Goal: Task Accomplishment & Management: Manage account settings

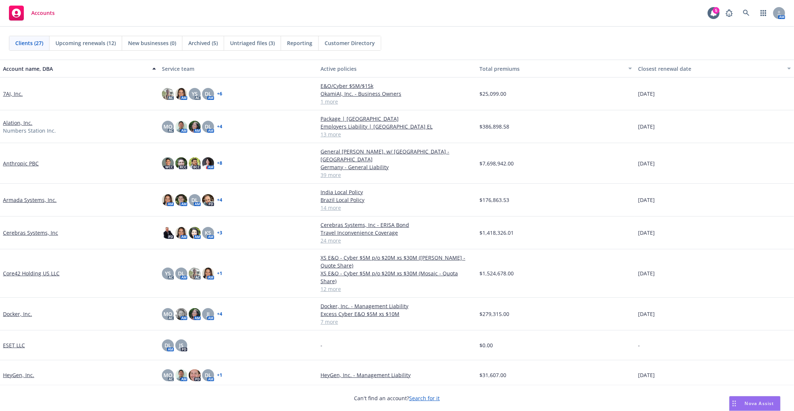
click at [17, 159] on link "Anthropic PBC" at bounding box center [21, 163] width 36 height 8
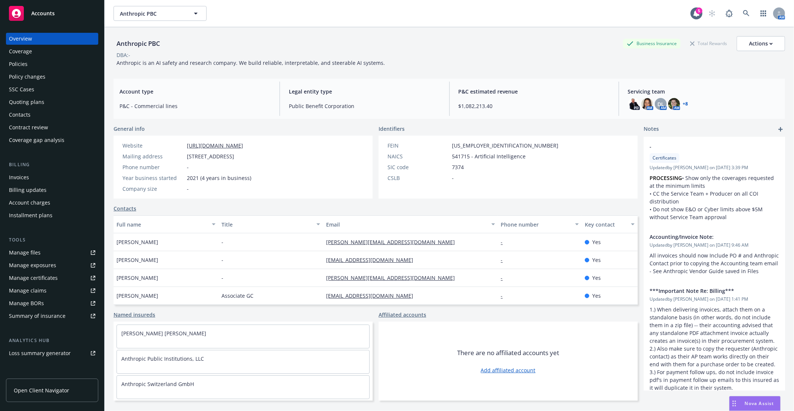
click at [34, 248] on div "Manage files" at bounding box center [25, 252] width 32 height 12
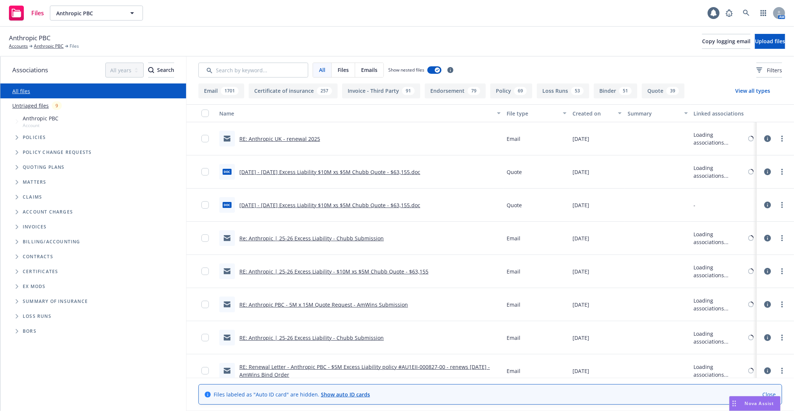
click at [38, 137] on span "Policies" at bounding box center [34, 137] width 23 height 4
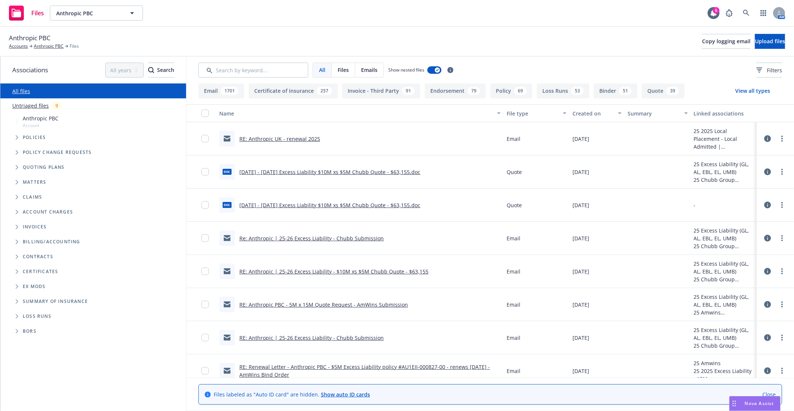
click at [18, 138] on icon "Tree Example" at bounding box center [17, 137] width 3 height 4
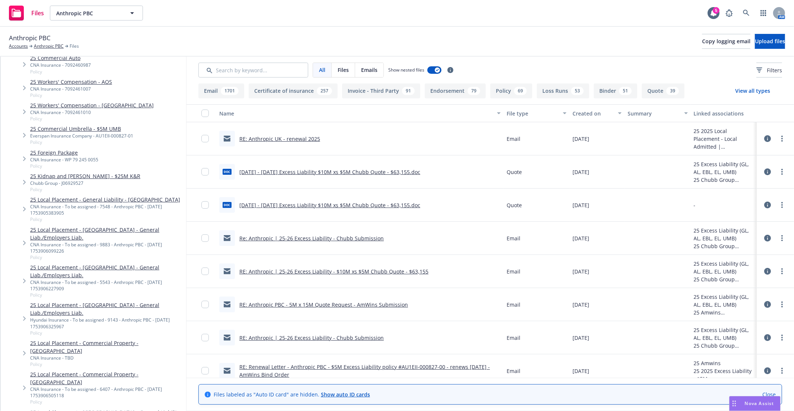
scroll to position [124, 0]
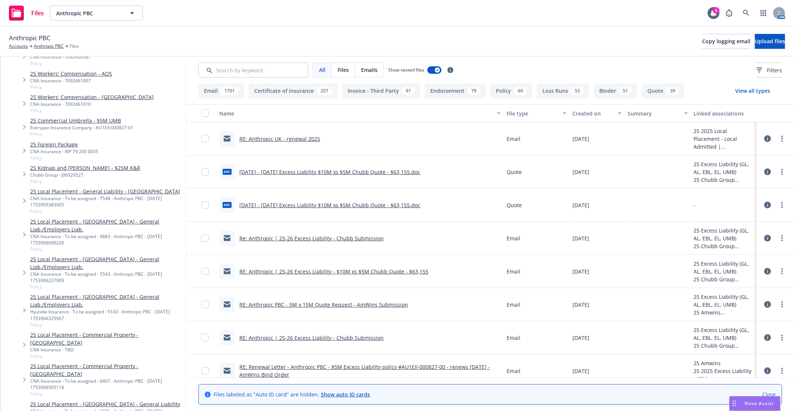
click at [76, 271] on div "CNA Insurance - To be assigned - 5543 - Anthropic PBC - 07/30/2025 1753906227909" at bounding box center [106, 277] width 153 height 13
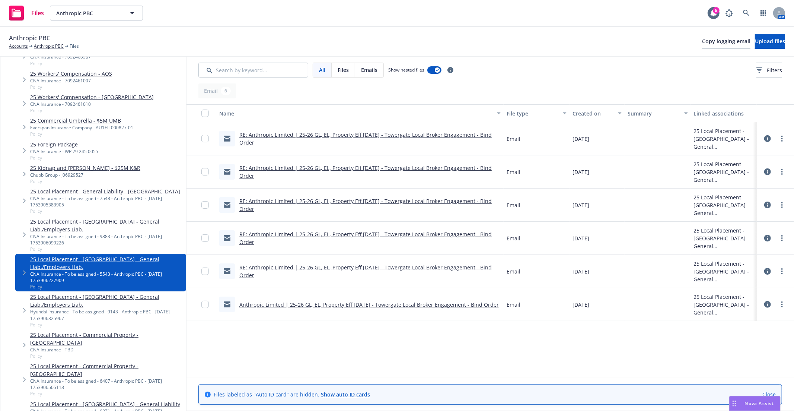
click at [410, 302] on link "Anthropic Limited | 25-26 GL, EL, Property Eff 8/1/25 - Towergate Local Broker …" at bounding box center [368, 304] width 259 height 7
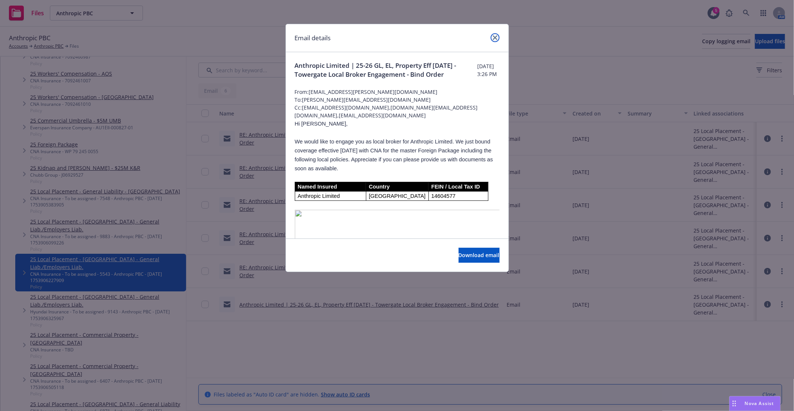
click at [497, 38] on icon "close" at bounding box center [495, 37] width 4 height 4
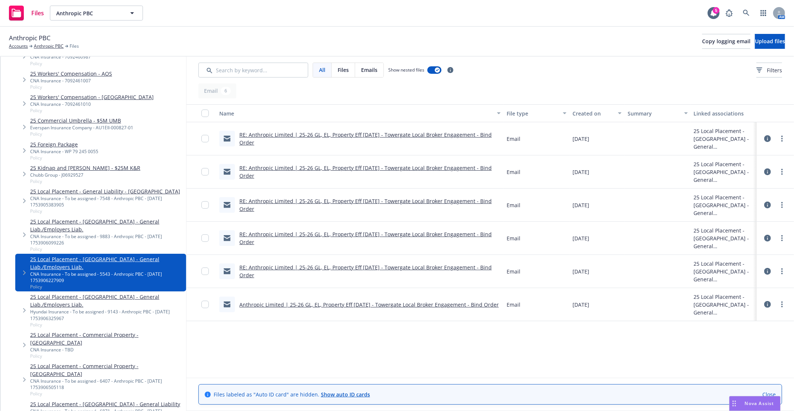
click at [360, 271] on link "RE: Anthropic Limited | 25-26 GL, EL, Property Eff 8/1/25 - Towergate Local Bro…" at bounding box center [365, 271] width 252 height 15
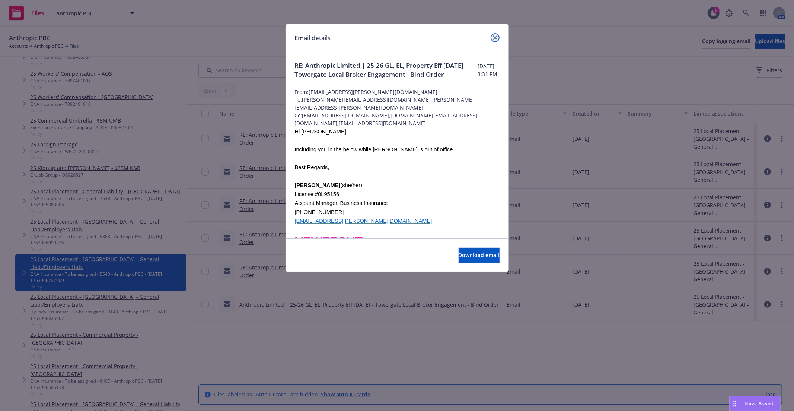
click at [494, 39] on icon "close" at bounding box center [495, 37] width 4 height 4
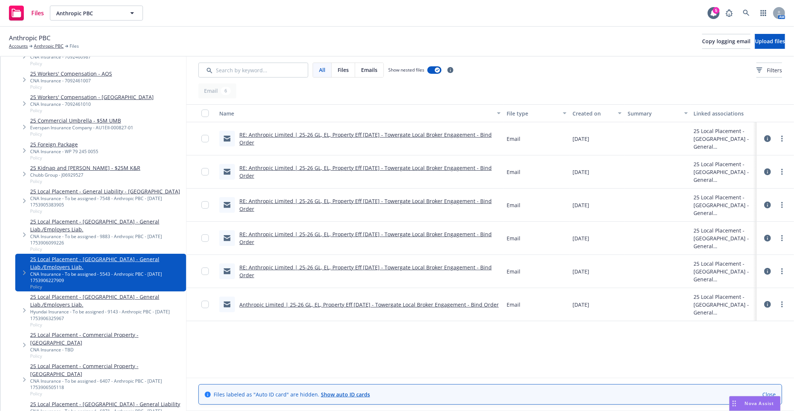
click at [328, 239] on link "RE: Anthropic Limited | 25-26 GL, EL, Property Eff 8/1/25 - Towergate Local Bro…" at bounding box center [365, 237] width 252 height 15
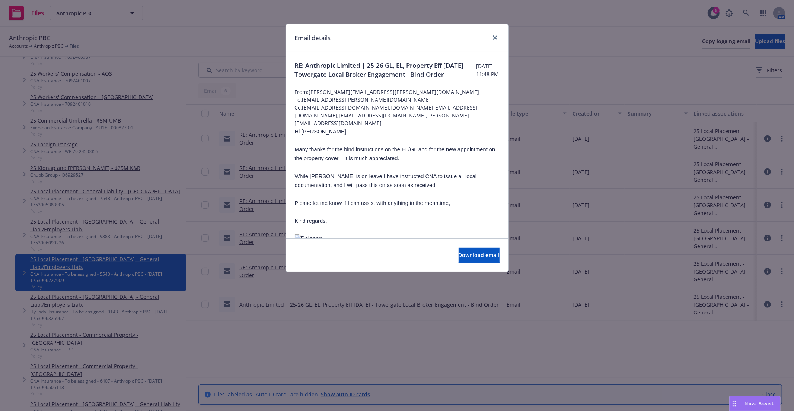
click at [492, 43] on div "Email details" at bounding box center [397, 38] width 223 height 28
click at [499, 35] on div at bounding box center [494, 38] width 12 height 10
click at [495, 36] on icon "close" at bounding box center [495, 37] width 4 height 4
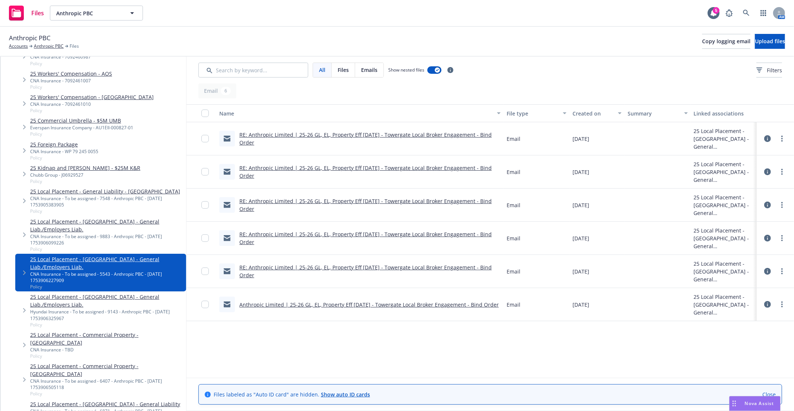
click at [299, 168] on link "RE: Anthropic Limited | 25-26 GL, EL, Property Eff 8/1/25 - Towergate Local Bro…" at bounding box center [365, 171] width 252 height 15
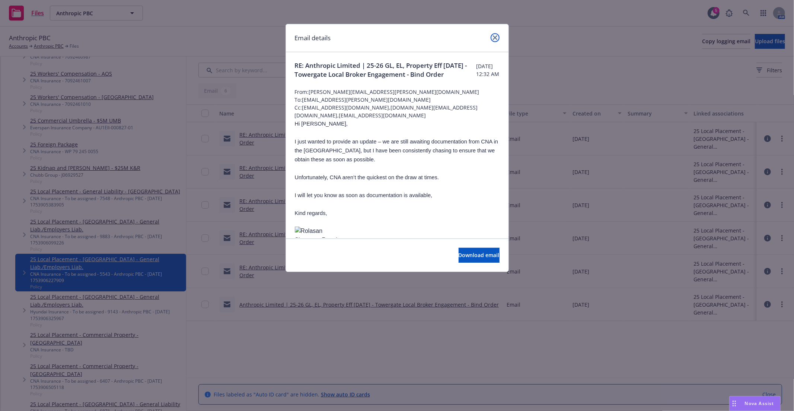
click at [494, 39] on icon "close" at bounding box center [495, 37] width 4 height 4
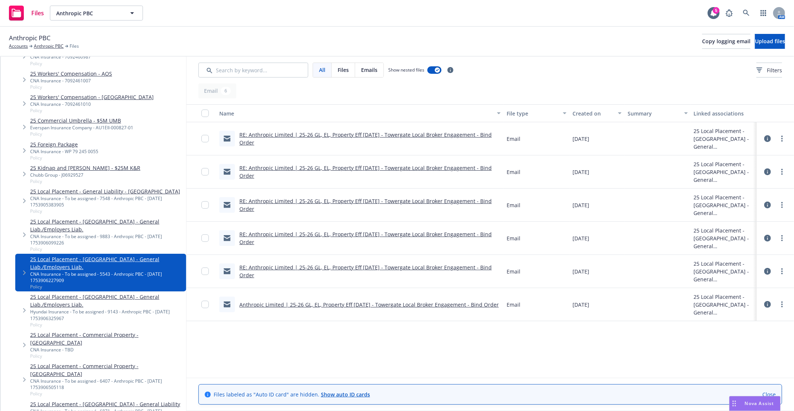
click at [278, 138] on link "RE: Anthropic Limited | 25-26 GL, EL, Property Eff 8/1/25 - Towergate Local Bro…" at bounding box center [365, 138] width 252 height 15
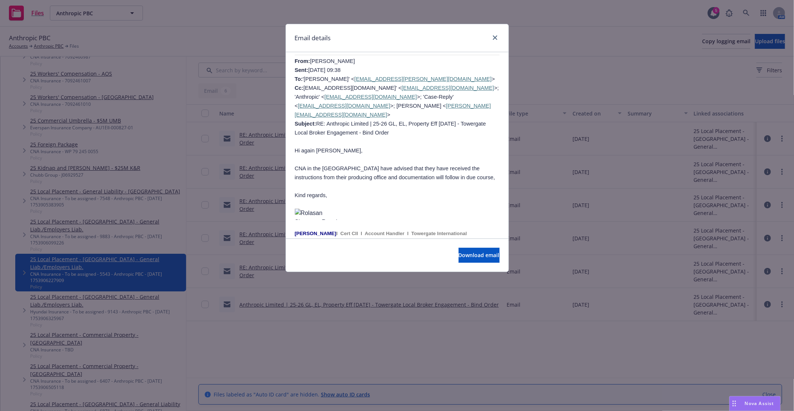
scroll to position [579, 0]
click at [494, 39] on icon "close" at bounding box center [495, 37] width 4 height 4
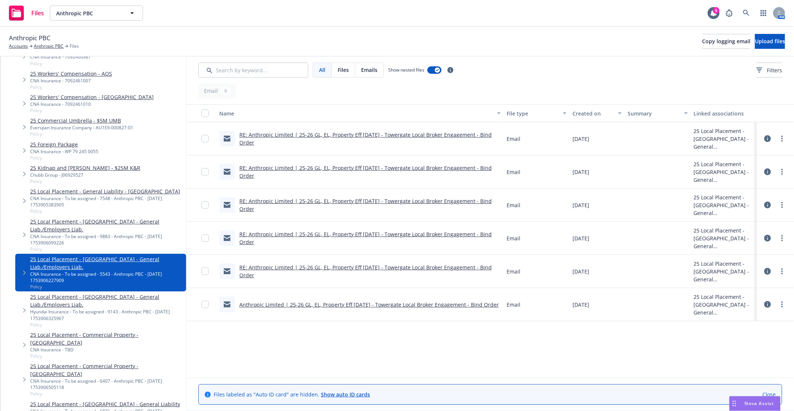
click at [445, 19] on div "Files Anthropic PBC Anthropic PBC 5 AM" at bounding box center [397, 13] width 794 height 27
click at [742, 9] on link at bounding box center [746, 13] width 15 height 15
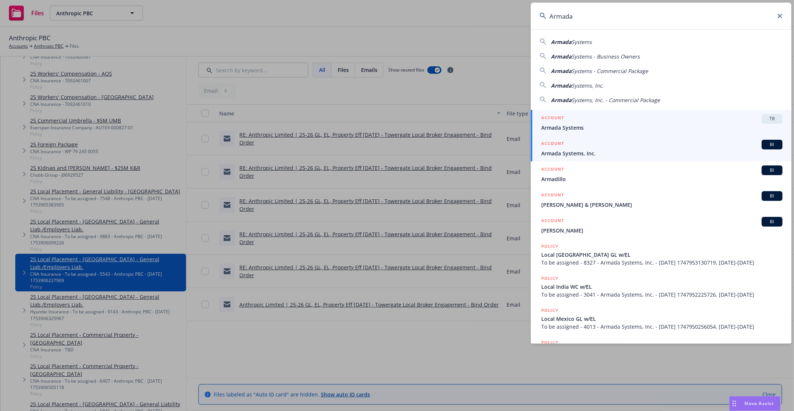
type input "Armada"
click at [613, 151] on span "Armada Systems, Inc." at bounding box center [661, 153] width 241 height 8
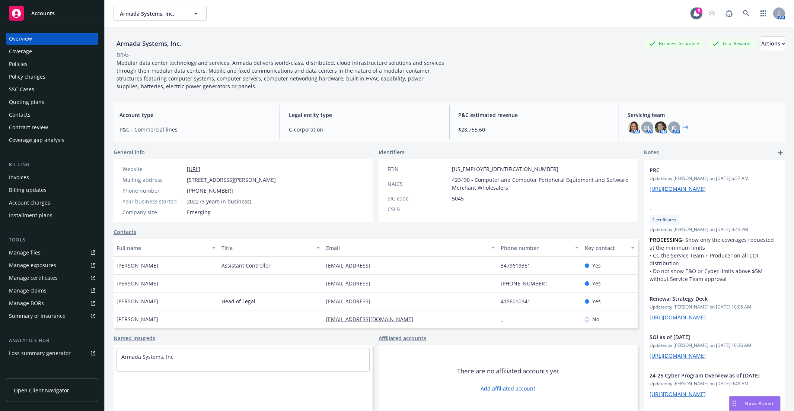
click at [28, 58] on div "Policies" at bounding box center [52, 64] width 86 height 12
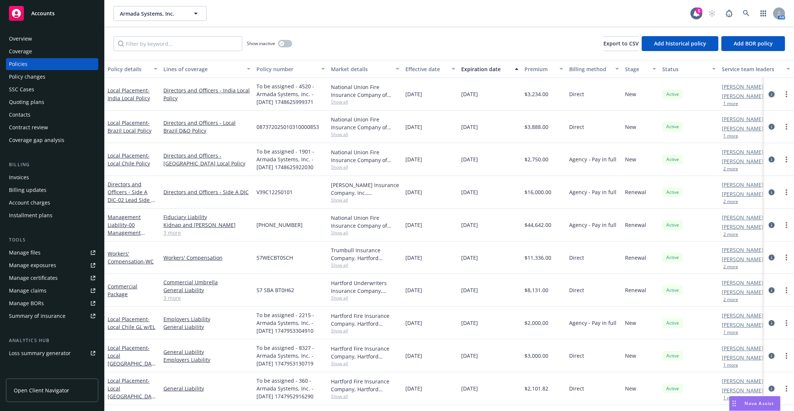
click at [769, 95] on icon "circleInformation" at bounding box center [772, 94] width 6 height 6
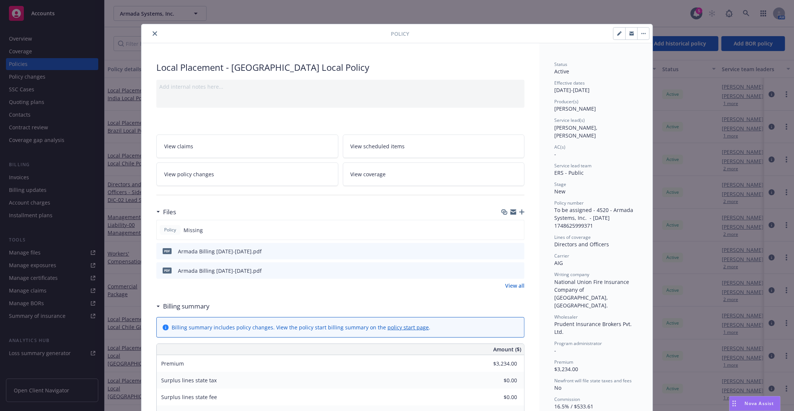
click at [153, 35] on icon "close" at bounding box center [155, 33] width 4 height 4
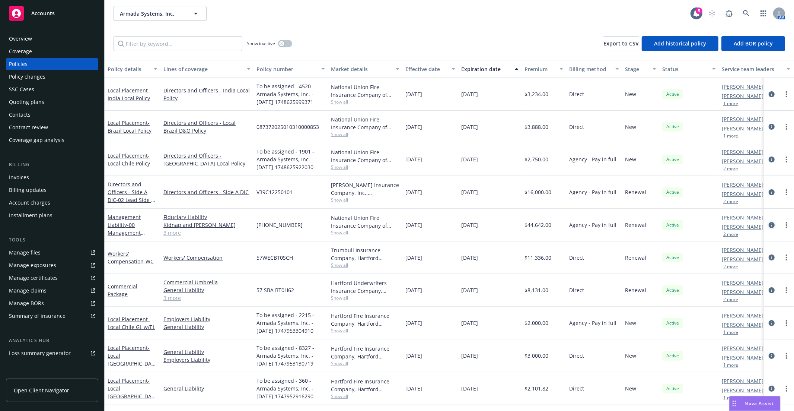
click at [769, 226] on icon "circleInformation" at bounding box center [772, 225] width 6 height 6
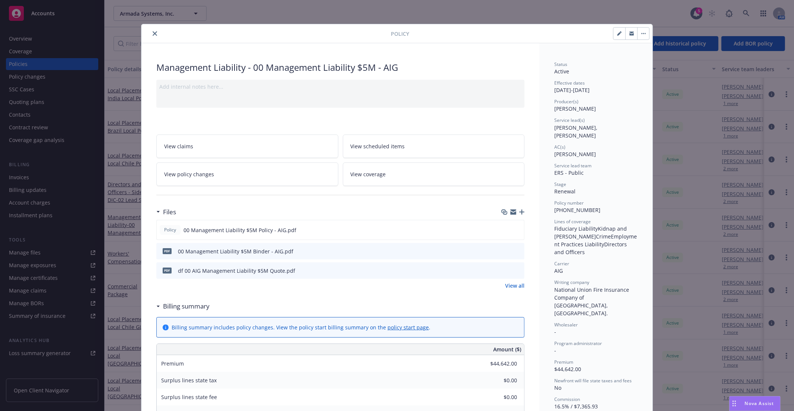
click at [151, 36] on button "close" at bounding box center [154, 33] width 9 height 9
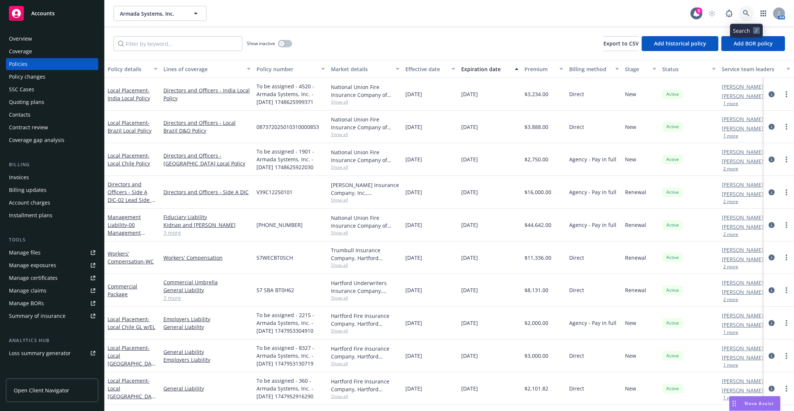
click at [743, 11] on icon at bounding box center [746, 13] width 6 height 6
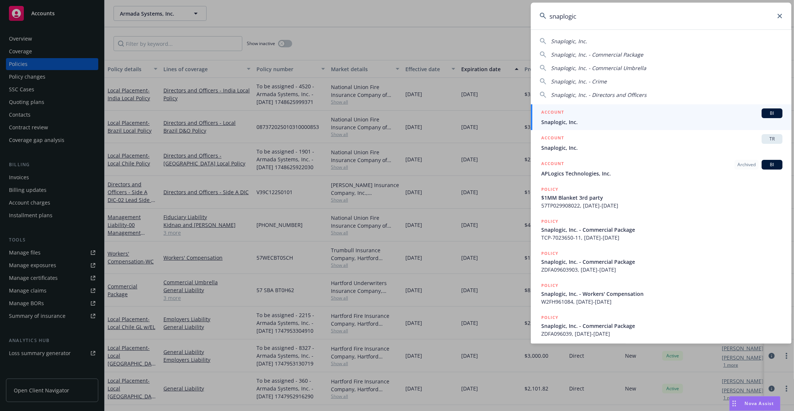
type input "snaplogic"
click at [605, 123] on span "Snaplogic, Inc." at bounding box center [661, 122] width 241 height 8
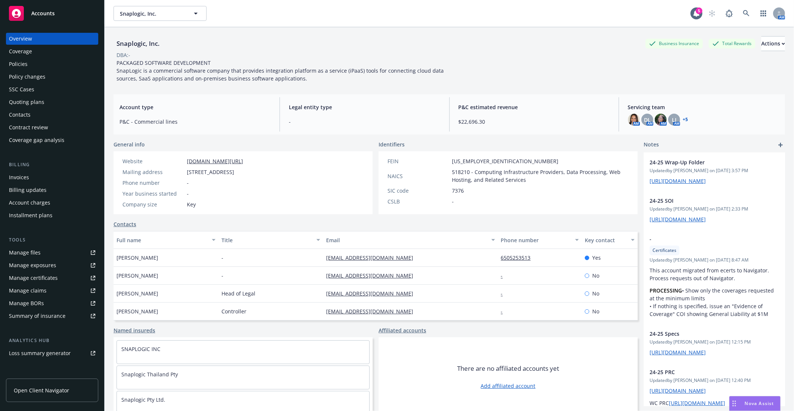
click at [37, 254] on div "Manage files" at bounding box center [25, 252] width 32 height 12
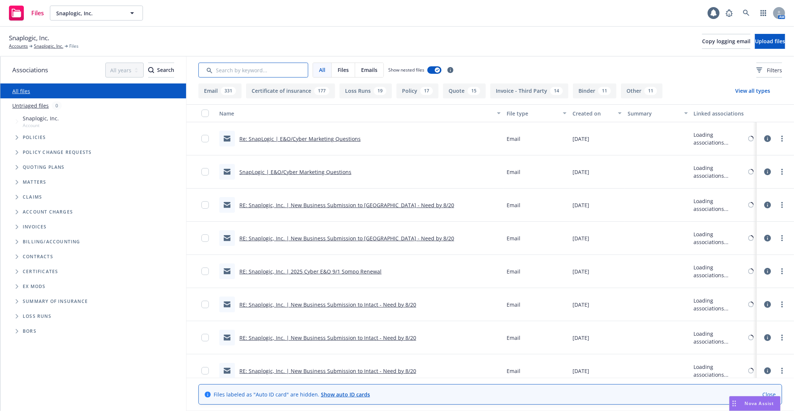
click at [263, 73] on input "Search by keyword..." at bounding box center [253, 70] width 110 height 15
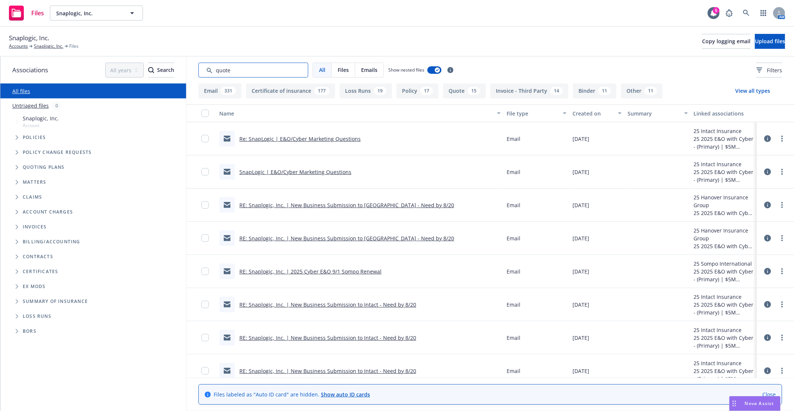
type input "quote"
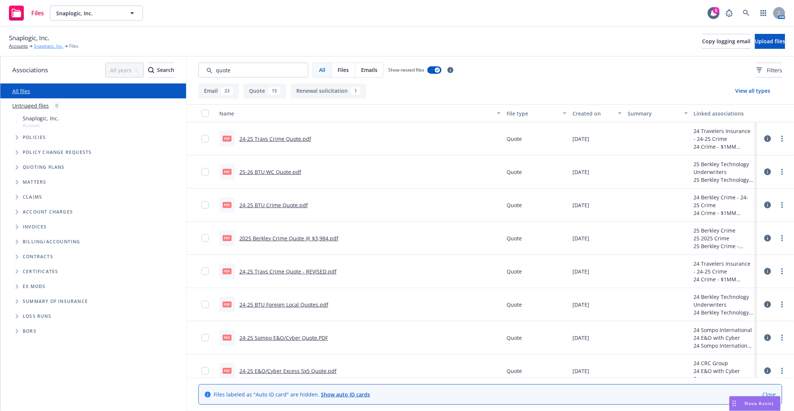
click at [47, 47] on link "Snaplogic, Inc." at bounding box center [48, 46] width 29 height 7
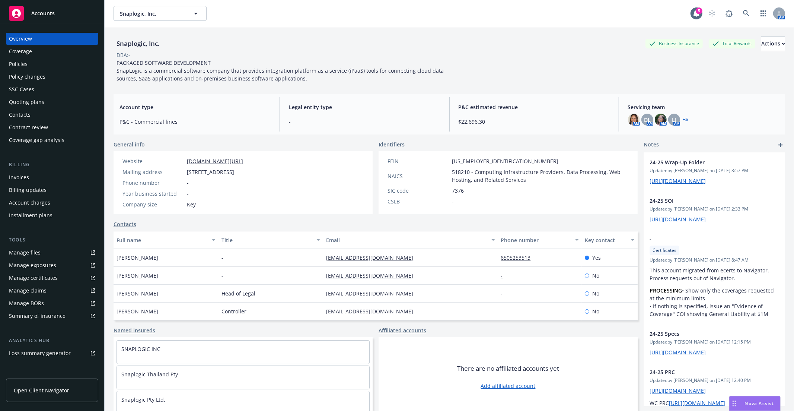
click at [38, 101] on div "Quoting plans" at bounding box center [26, 102] width 35 height 12
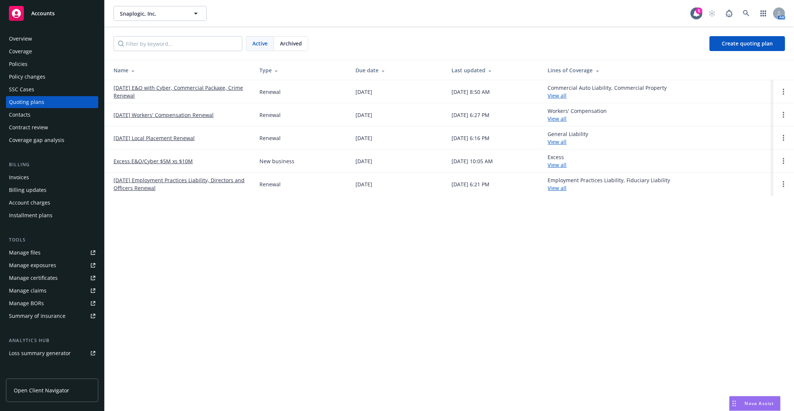
click at [182, 91] on link "[DATE] E&O with Cyber, Commercial Package, Crime Renewal" at bounding box center [181, 92] width 134 height 16
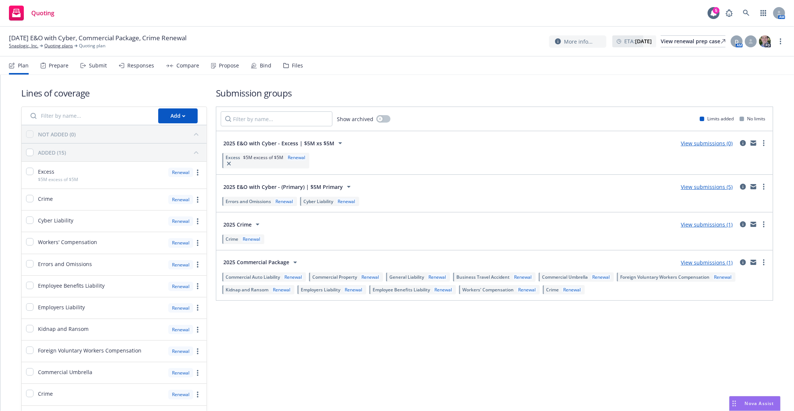
click at [710, 262] on link "View submissions (1)" at bounding box center [707, 262] width 52 height 7
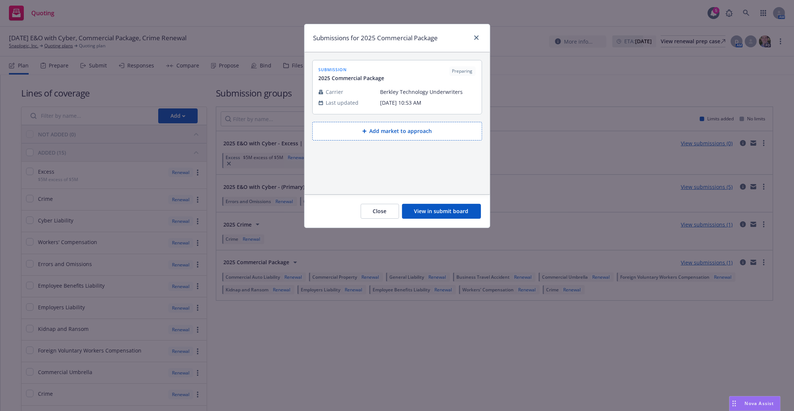
click at [449, 213] on button "View in submit board" at bounding box center [441, 211] width 79 height 15
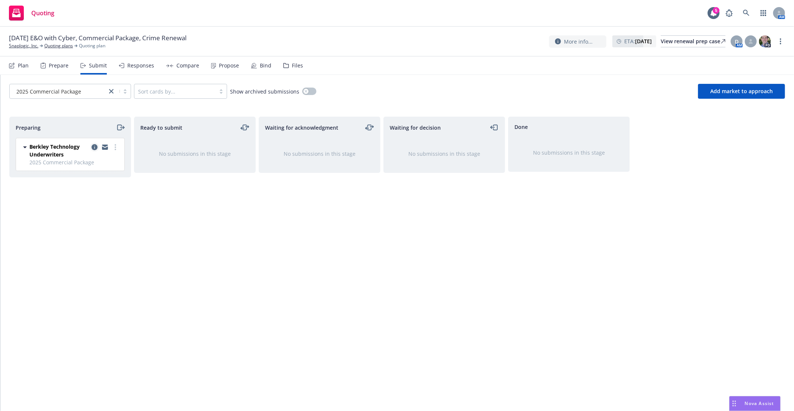
click at [90, 147] on link "copy logging email" at bounding box center [94, 147] width 9 height 9
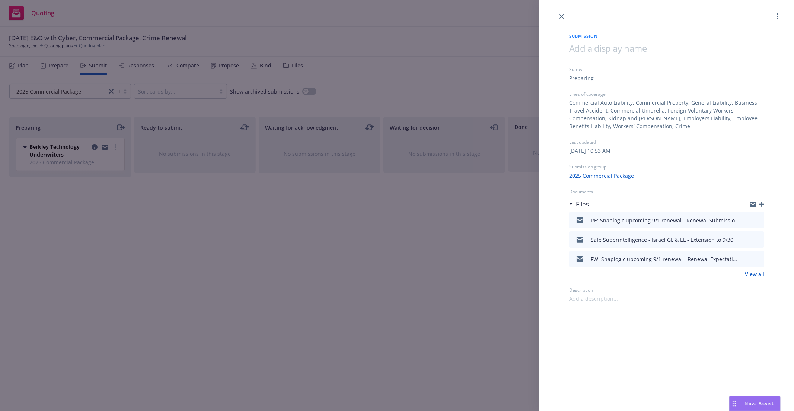
click at [434, 254] on div "Submission Status Preparing Lines of coverage Commercial Auto Liability, Commer…" at bounding box center [397, 205] width 794 height 411
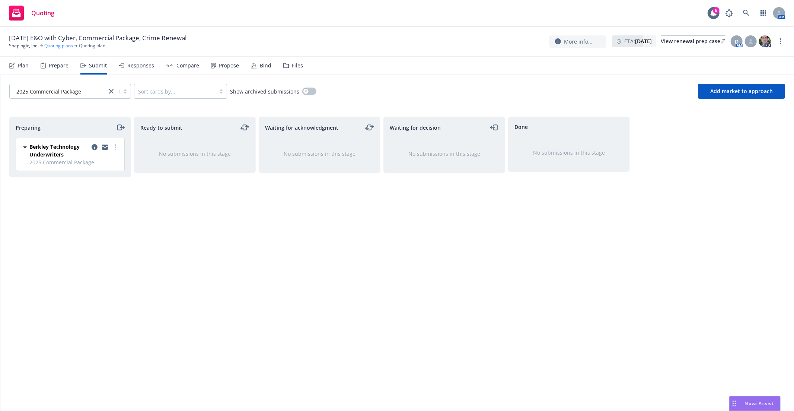
click at [60, 49] on link "Quoting plans" at bounding box center [58, 45] width 29 height 7
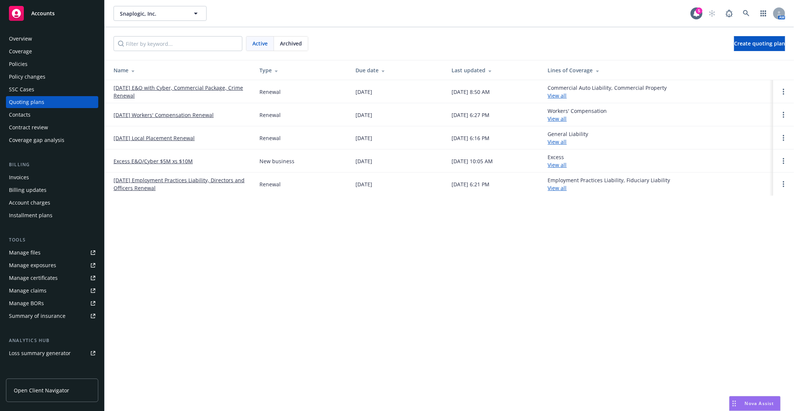
click at [143, 89] on link "[DATE] E&O with Cyber, Commercial Package, Crime Renewal" at bounding box center [181, 92] width 134 height 16
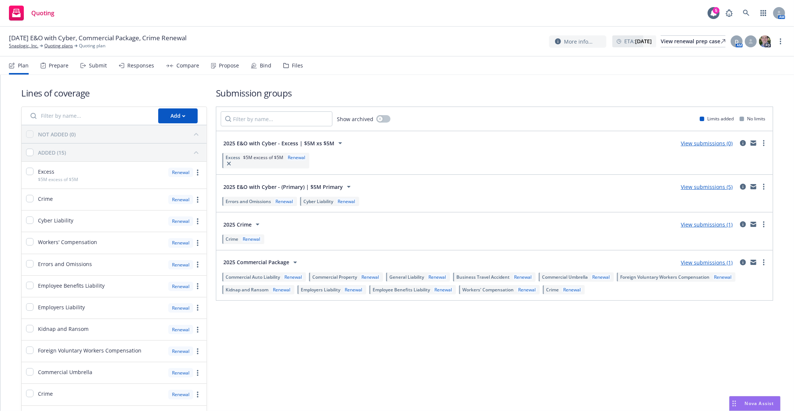
click at [284, 186] on span "2025 E&O with Cyber - (Primary) | $5M Primary" at bounding box center [283, 187] width 120 height 8
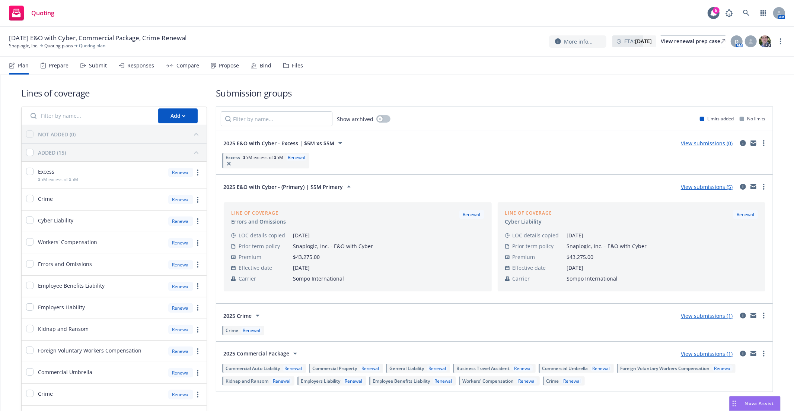
click at [693, 189] on link "View submissions (5)" at bounding box center [707, 186] width 52 height 7
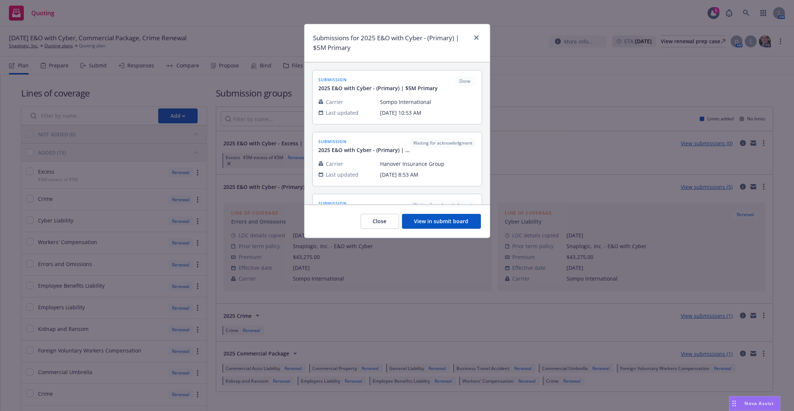
click at [460, 217] on button "View in submit board" at bounding box center [441, 221] width 79 height 15
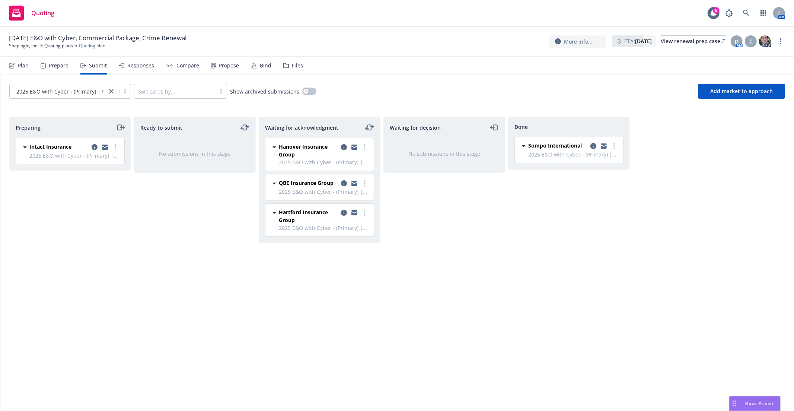
click at [346, 210] on icon "copy logging email" at bounding box center [344, 213] width 6 height 6
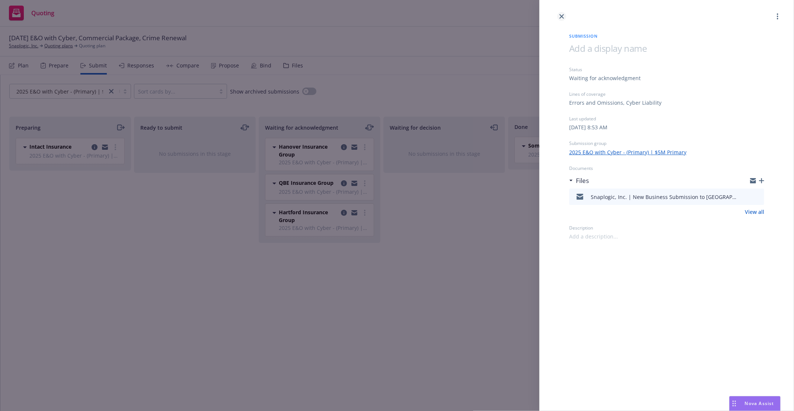
click at [560, 15] on icon "close" at bounding box center [562, 16] width 4 height 4
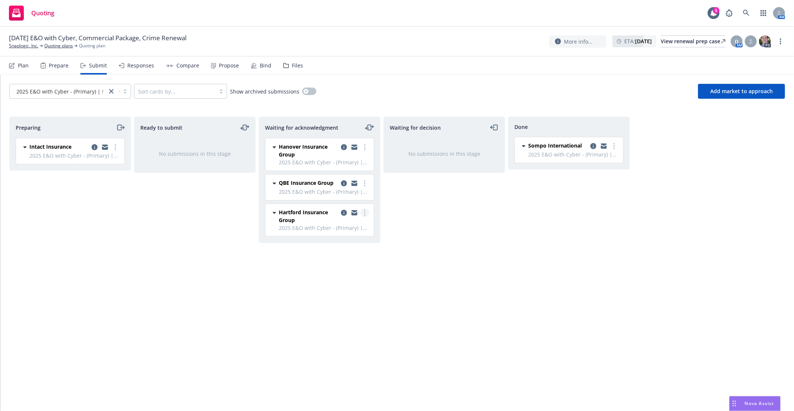
click at [363, 214] on link "more" at bounding box center [364, 212] width 9 height 9
click at [326, 265] on link "Move to done" at bounding box center [331, 258] width 74 height 15
click at [364, 215] on icon "more" at bounding box center [364, 213] width 1 height 6
click at [329, 273] on span "Add accepted decision" at bounding box center [331, 272] width 74 height 7
select select "12"
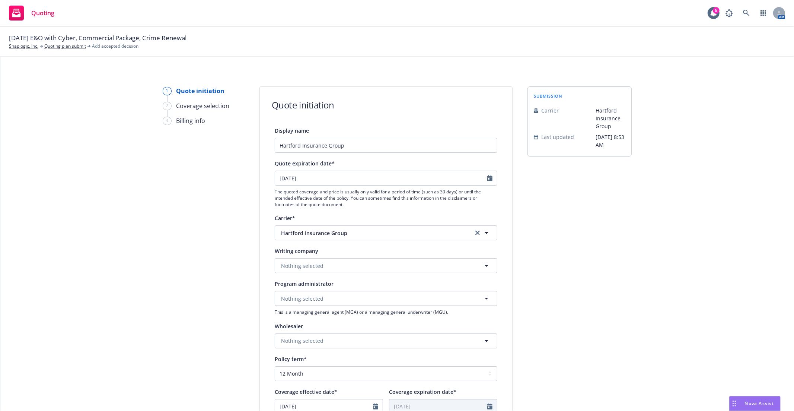
scroll to position [41, 0]
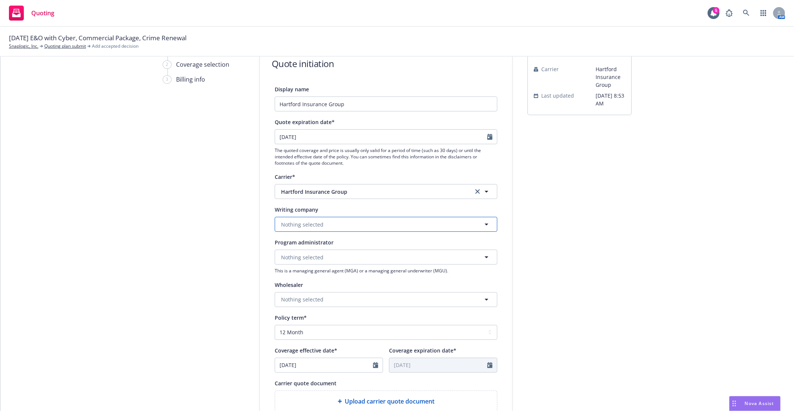
click at [296, 225] on span "Nothing selected" at bounding box center [302, 224] width 42 height 8
type input "navigator"
click at [348, 278] on span "Domestic - 36056" at bounding box center [335, 281] width 104 height 8
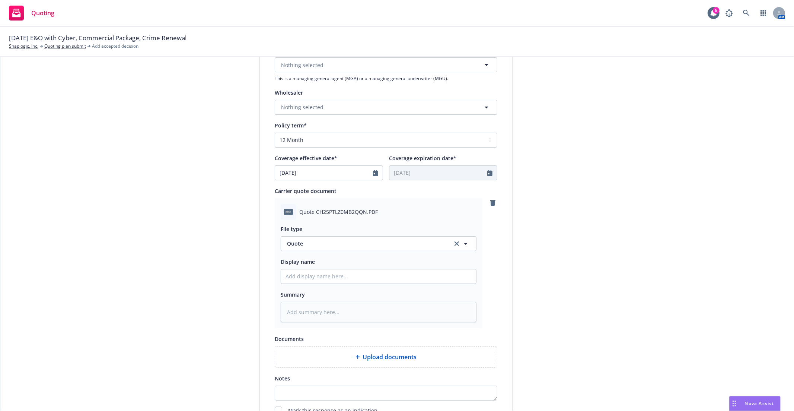
scroll to position [248, 0]
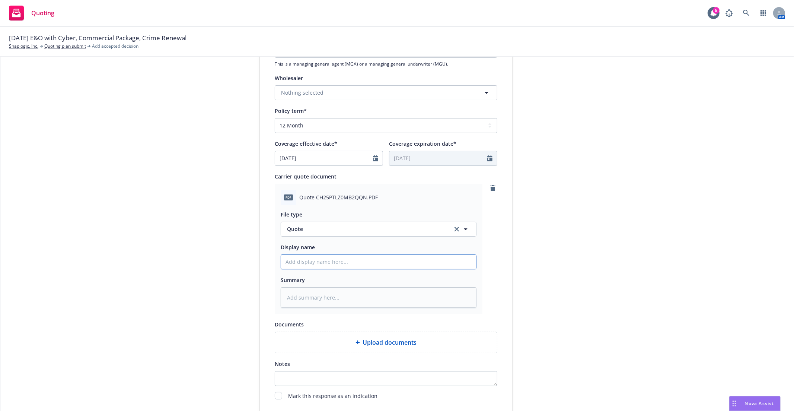
click at [356, 265] on input "Display name" at bounding box center [378, 262] width 195 height 14
type textarea "x"
type input "2"
type textarea "x"
type input "25"
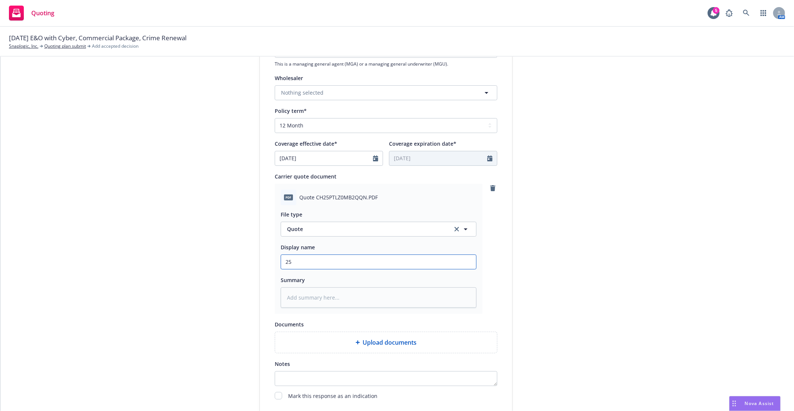
type textarea "x"
type input "25"
type textarea "x"
type input "25 H"
type textarea "x"
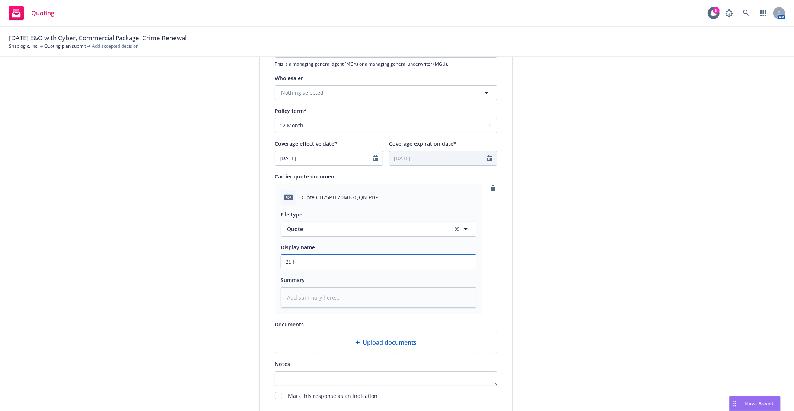
type input "25 Ha"
type textarea "x"
type input "25 Har"
type textarea "x"
type input "25 [PERSON_NAME]"
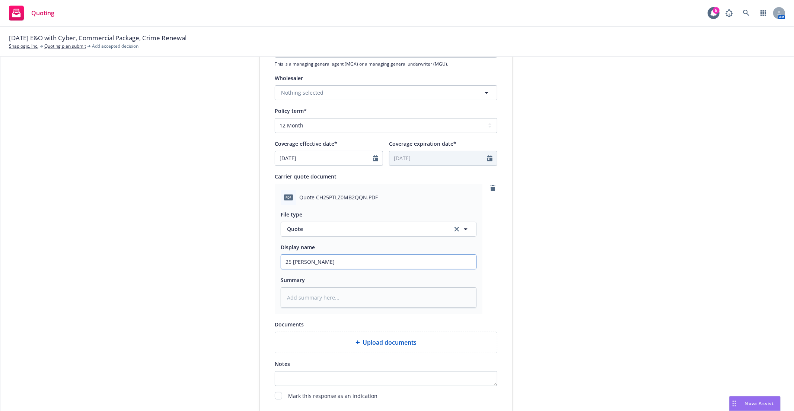
type textarea "x"
type input "25 Hartf"
type textarea "x"
type input "25 Hartfo"
type textarea "x"
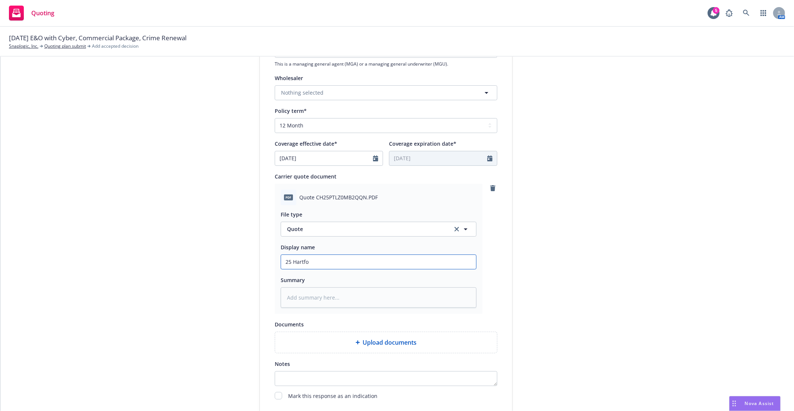
type input "25 Hartfor"
type textarea "x"
type input "25 [GEOGRAPHIC_DATA]"
type textarea "x"
type input "25 [GEOGRAPHIC_DATA]"
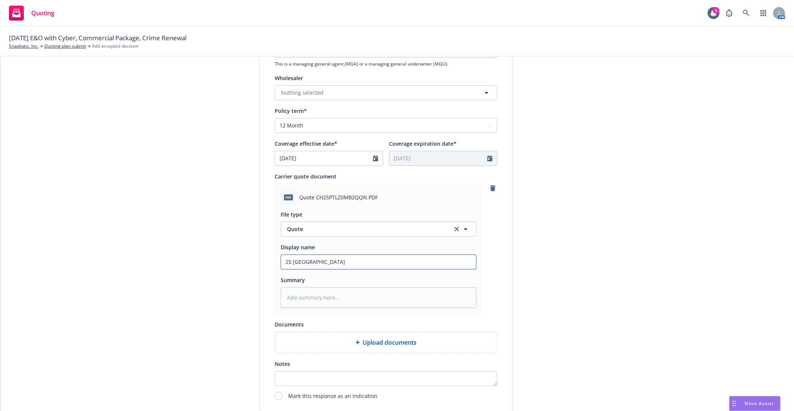
type textarea "x"
type input "25 Hartford Q"
type textarea "x"
type input "25 Hartford Qu"
type textarea "x"
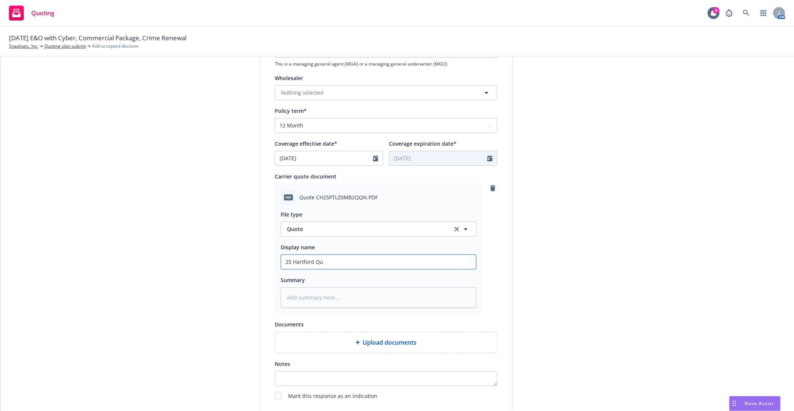
type input "25 Hartford Quo"
type textarea "x"
type input "25 Hartford Quot"
type textarea "x"
type input "25 Hartford Quote"
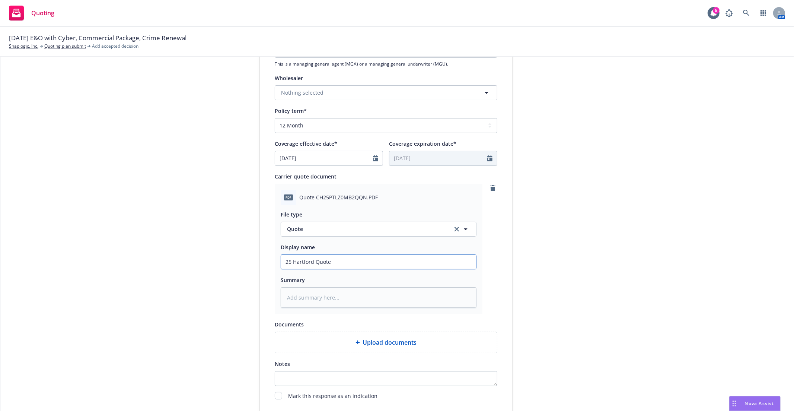
click at [312, 263] on input "25 Hartford Quote" at bounding box center [378, 262] width 195 height 14
type textarea "x"
type input "25 Hartford EQuote"
type textarea "x"
type input "25 Hartford E&Quote"
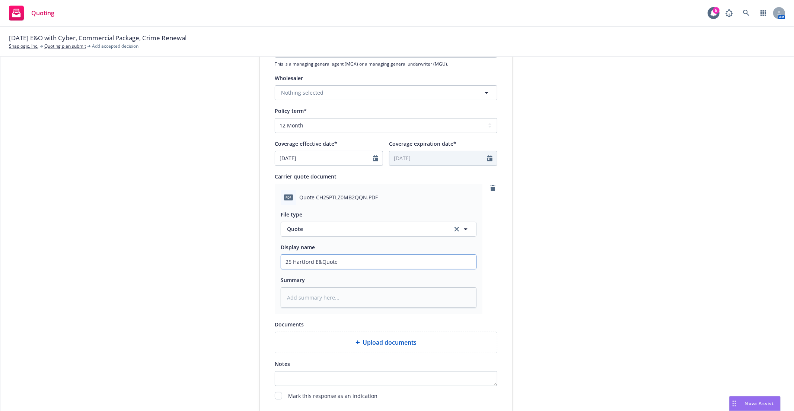
type textarea "x"
type input "25 Hartford E&OQuote"
type textarea "x"
type input "25 Hartford E&O/Quote"
type textarea "x"
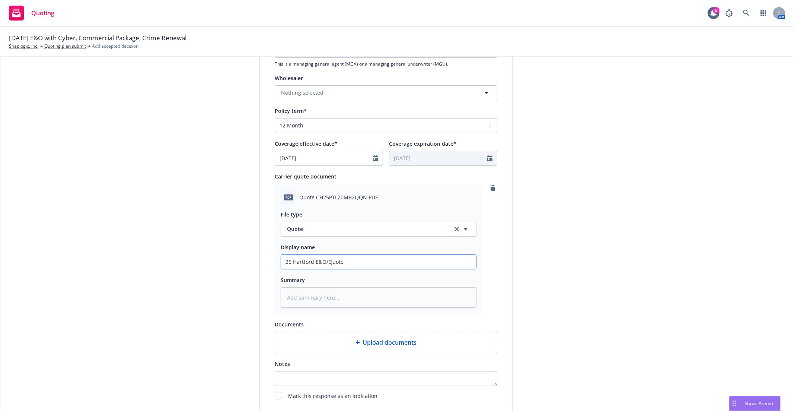
type input "25 Hartford E&O/CQuote"
type textarea "x"
type input "25 Hartford E&O/CyQuote"
type textarea "x"
type input "25 Hartford E&O/CybQuote"
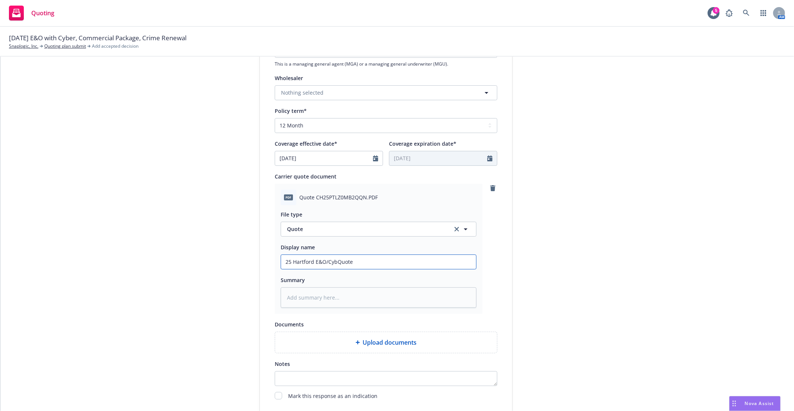
type textarea "x"
type input "25 Hartford E&O/CybeQuote"
type textarea "x"
type input "25 Hartford E&O/CyberQuote"
type textarea "x"
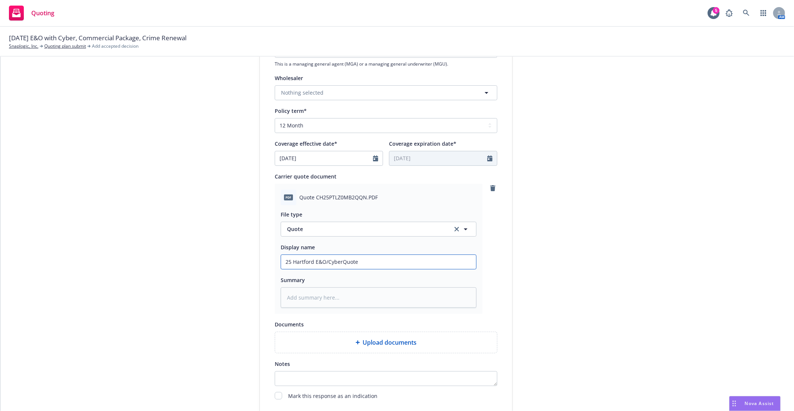
type input "25 Hartford E&O/Cyber Quote"
click at [389, 268] on input "25 Hartford E&O/Cyber Quote" at bounding box center [378, 262] width 195 height 14
type textarea "x"
type input "25 Hartford E&O/Cyber Quote"
type textarea "x"
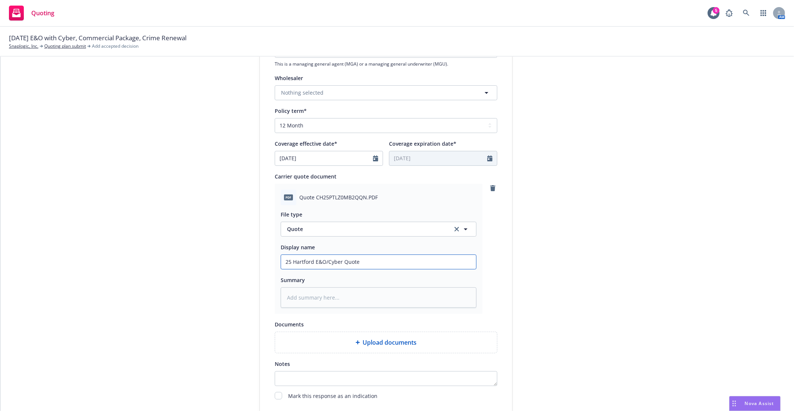
type input "25 Hartford E&O/Cyber Quote @"
type textarea "x"
type input "25 Hartford E&O/Cyber Quote @"
click at [393, 264] on input "25 Hartford E&O/Cyber Quote @" at bounding box center [378, 262] width 195 height 14
type textarea "x"
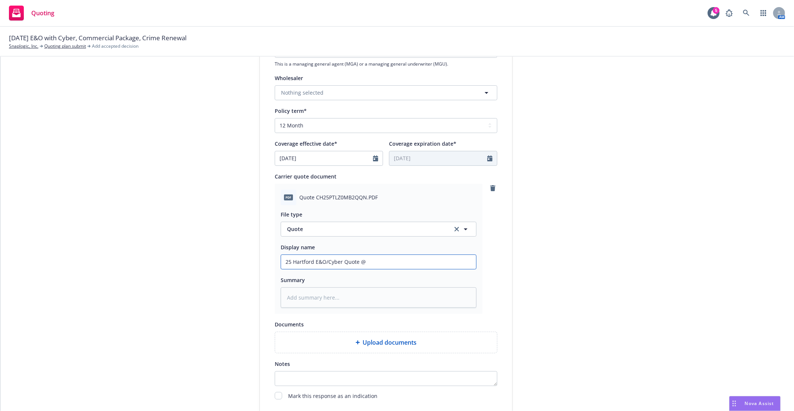
type input "25 Hartford E&O/Cyber Quote @ $"
type textarea "x"
type input "25 Hartford E&O/Cyber Quote @ $5"
type textarea "x"
type input "25 Hartford E&O/Cyber Quote @ $50"
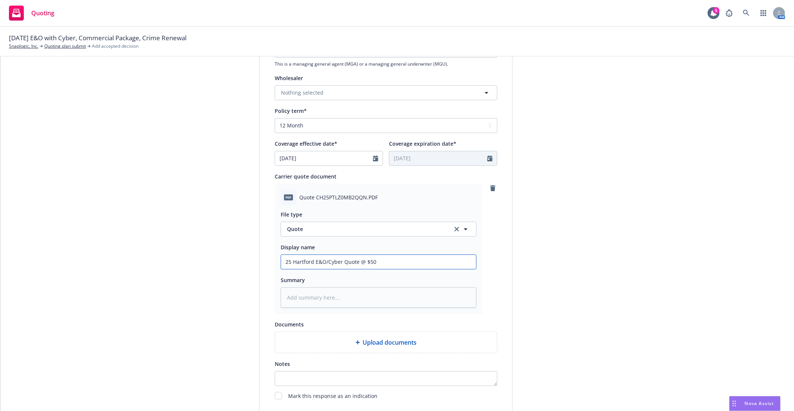
type textarea "x"
type input "25 Hartford E&O/Cyber Quote @ $50,"
type textarea "x"
type input "25 Hartford E&O/Cyber Quote @ $50,5"
type textarea "x"
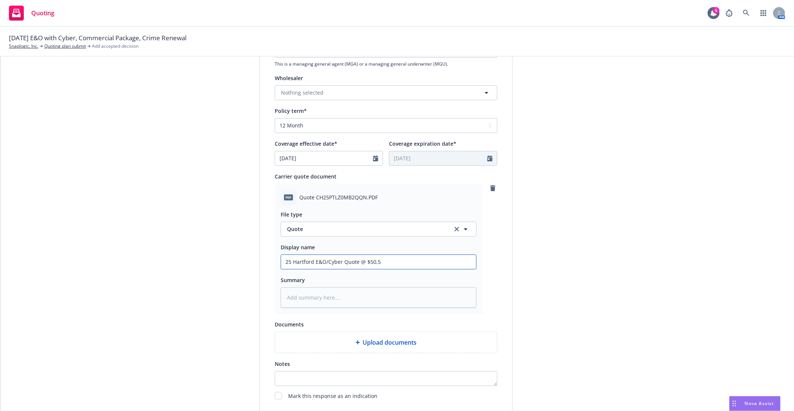
type input "25 Hartford E&O/Cyber Quote @ $50,50"
type textarea "x"
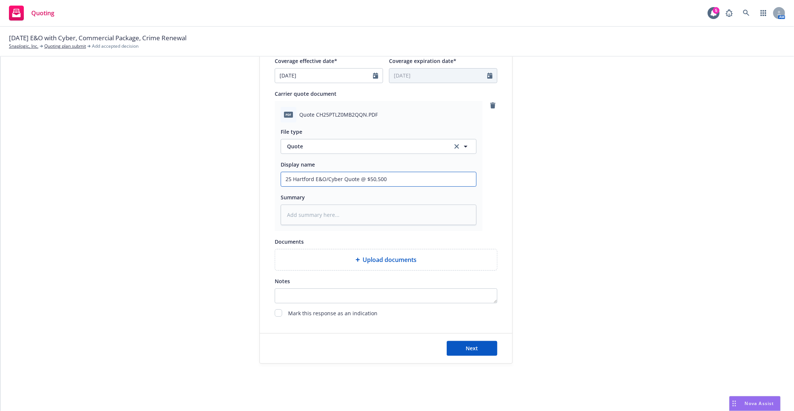
scroll to position [332, 0]
type input "25 Hartford E&O/Cyber Quote @ $50,500"
click at [459, 343] on button "Next" at bounding box center [472, 347] width 51 height 15
type textarea "x"
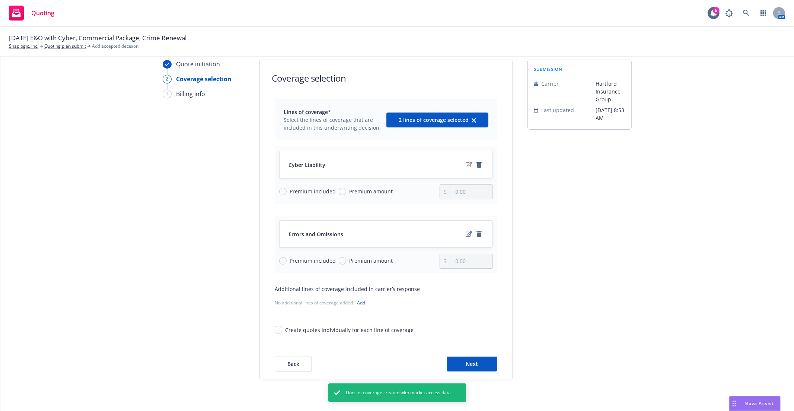
scroll to position [41, 0]
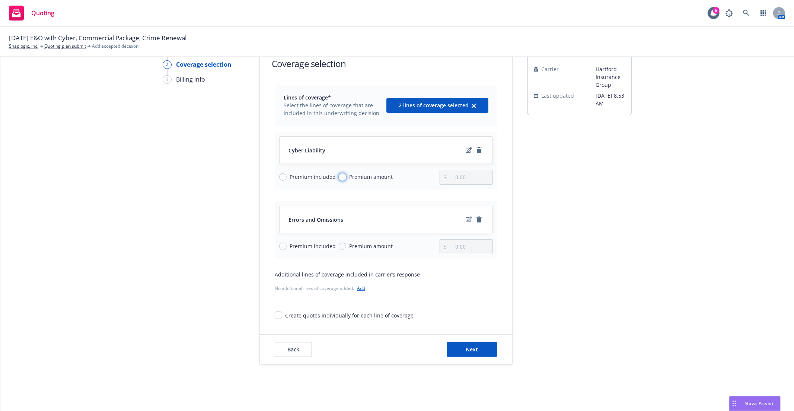
click at [339, 176] on input "Premium amount" at bounding box center [342, 176] width 7 height 7
radio input "true"
click at [465, 178] on input "0.00" at bounding box center [471, 177] width 41 height 14
type input "50,500.00"
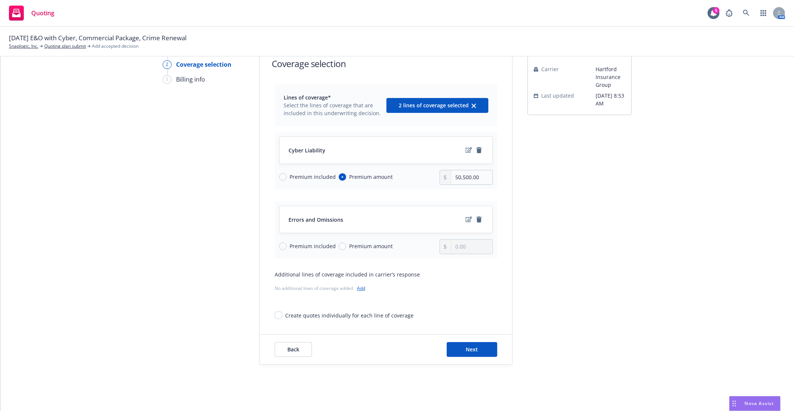
click at [564, 246] on div "submission Carrier Hartford Insurance Group Last updated [DATE] 8:53 AM" at bounding box center [580, 204] width 104 height 319
click at [280, 247] on input "Premium included" at bounding box center [282, 245] width 7 height 7
radio input "true"
click at [458, 352] on button "Next" at bounding box center [472, 349] width 51 height 15
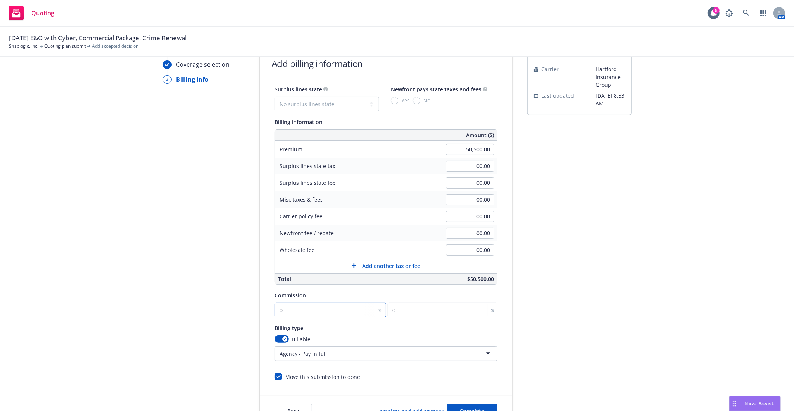
click at [310, 309] on input "0" at bounding box center [330, 309] width 111 height 15
type input "1"
type input "505"
type input "15"
type input "7575"
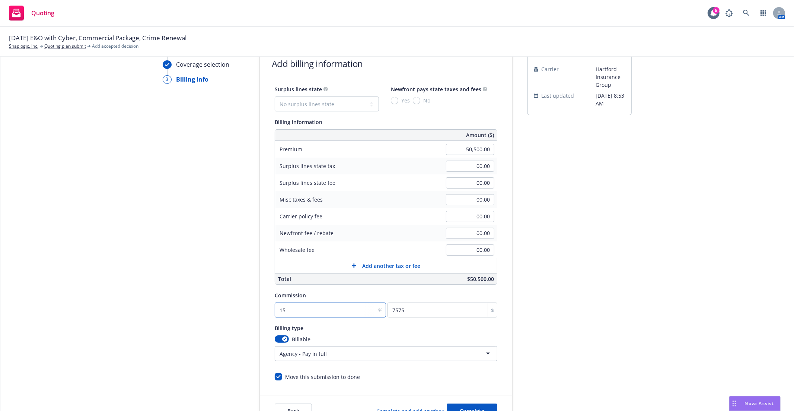
type input "15"
click at [642, 319] on div "Quote initiation Coverage selection 3 Billing info Add billing information Surp…" at bounding box center [397, 235] width 776 height 381
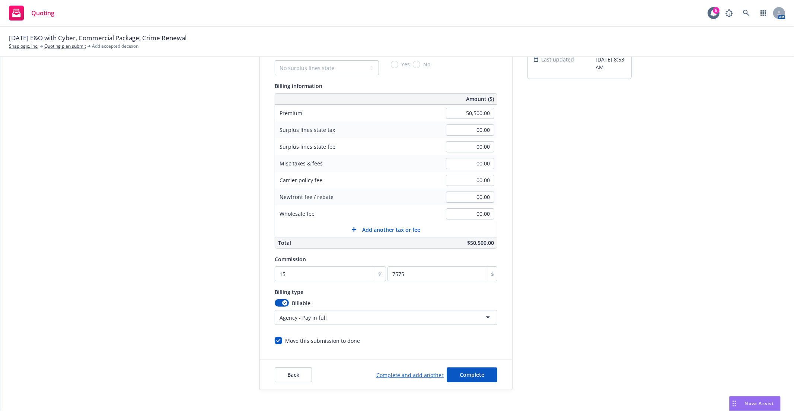
scroll to position [105, 0]
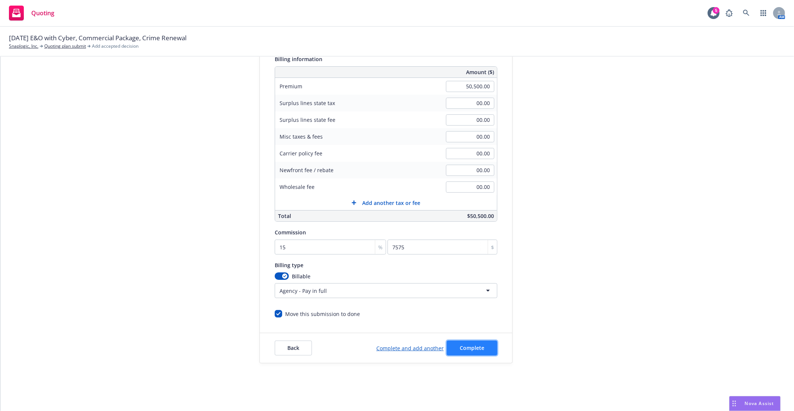
click at [470, 347] on span "Complete" at bounding box center [472, 347] width 25 height 7
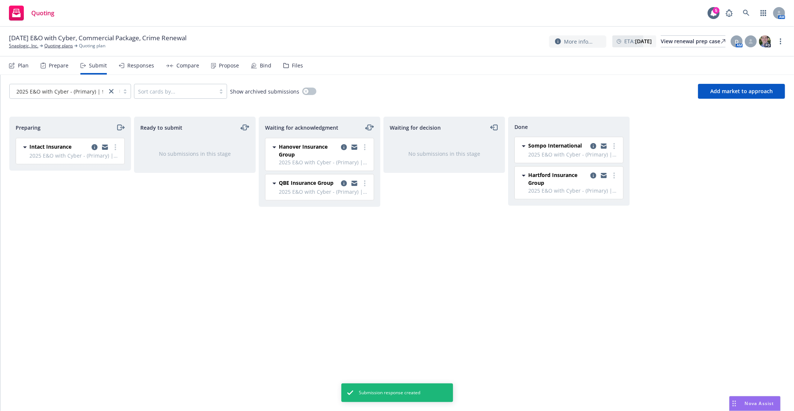
click at [419, 293] on div "Waiting for decision No submissions in this stage" at bounding box center [444, 256] width 122 height 278
click at [589, 173] on link "copy logging email" at bounding box center [593, 175] width 9 height 9
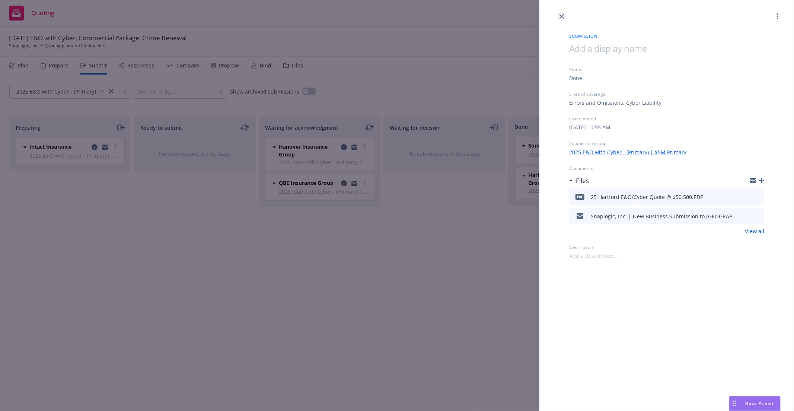
click at [563, 17] on icon "close" at bounding box center [562, 16] width 4 height 4
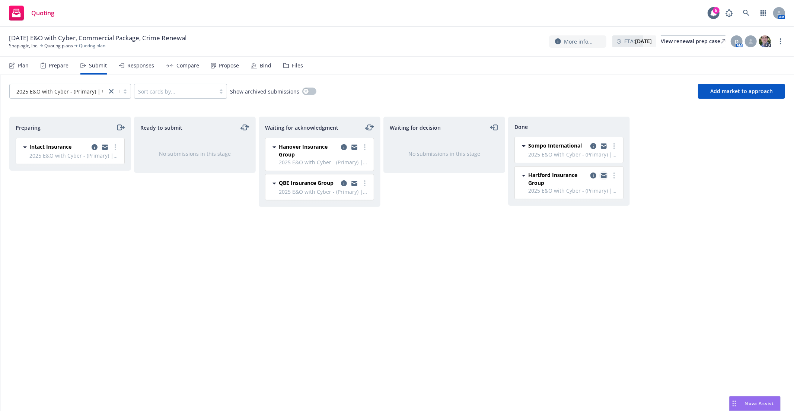
click at [604, 176] on icon "copy logging email" at bounding box center [604, 175] width 6 height 5
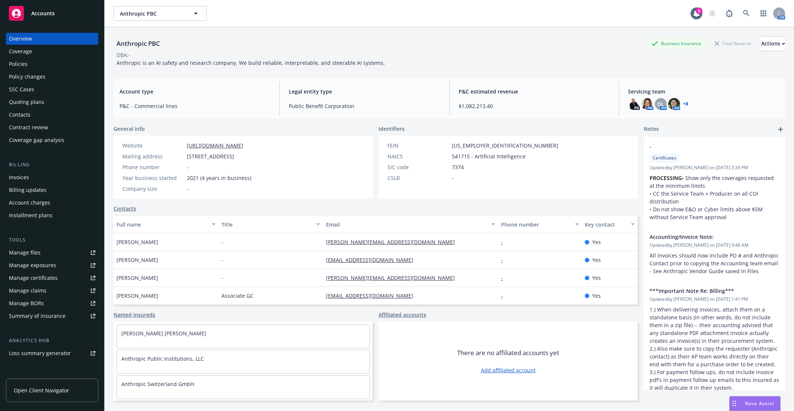
click at [150, 10] on span "Anthropic PBC" at bounding box center [152, 14] width 64 height 8
type input "heygen"
click at [507, 40] on div "Anthropic PBC Business Insurance Total Rewards Actions" at bounding box center [450, 43] width 672 height 15
